Goal: Task Accomplishment & Management: Use online tool/utility

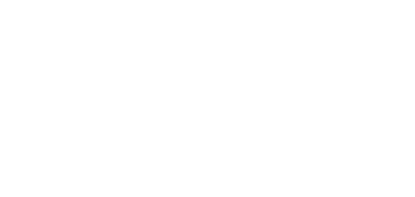
drag, startPoint x: 121, startPoint y: 98, endPoint x: 115, endPoint y: 84, distance: 14.9
click at [121, 98] on div at bounding box center [207, 98] width 415 height 197
click at [72, 13] on div at bounding box center [207, 98] width 415 height 197
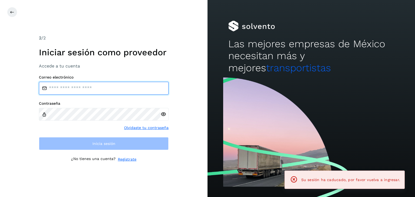
type input "**********"
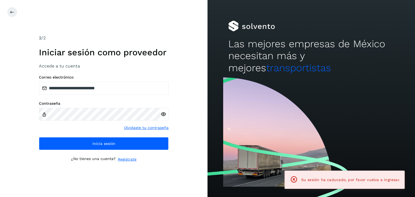
click at [136, 24] on div "**********" at bounding box center [103, 98] width 207 height 197
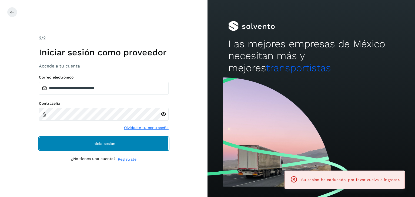
click at [106, 143] on span "Inicia sesión" at bounding box center [103, 144] width 23 height 4
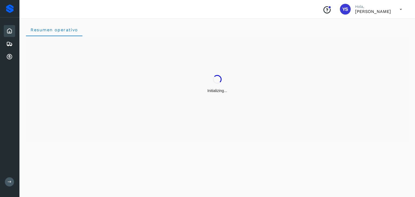
click at [401, 8] on icon at bounding box center [400, 9] width 11 height 11
click at [401, 8] on div at bounding box center [207, 98] width 415 height 197
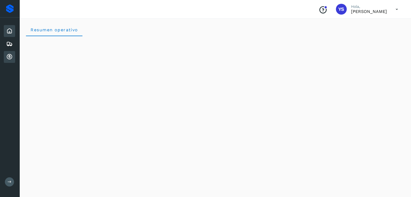
click at [8, 55] on icon at bounding box center [9, 57] width 6 height 6
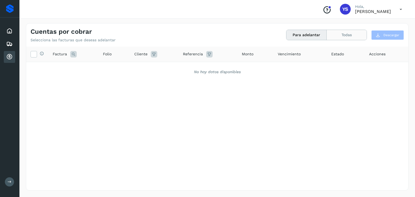
click at [340, 34] on button "Todas" at bounding box center [346, 35] width 40 height 10
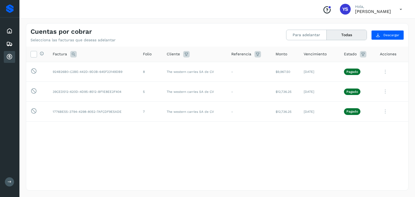
click at [245, 125] on div "Selecciona todas las facturas disponibles para adelanto Factura Folio Cliente R…" at bounding box center [217, 107] width 382 height 121
click at [308, 29] on div "Cuentas por cobrar Selecciona las facturas que deseas adelantar Para adelantar …" at bounding box center [217, 32] width 382 height 19
click at [309, 36] on button "Para adelantar" at bounding box center [306, 35] width 40 height 10
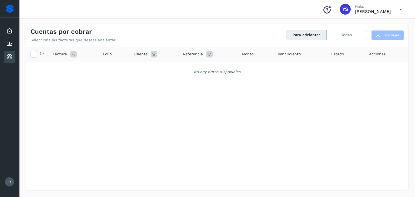
click at [114, 106] on div "Selecciona todas las facturas disponibles para adelanto Factura Folio Cliente R…" at bounding box center [217, 107] width 382 height 121
